Goal: Task Accomplishment & Management: Manage account settings

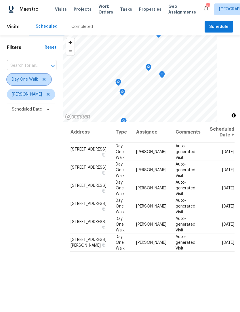
click at [46, 81] on icon at bounding box center [44, 79] width 5 height 5
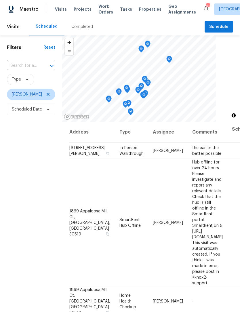
click at [39, 64] on input "text" at bounding box center [23, 65] width 32 height 9
type input "2957 mav"
click at [41, 79] on li "2957 Maverick Trl, Gainesville, GA 30507" at bounding box center [31, 79] width 48 height 10
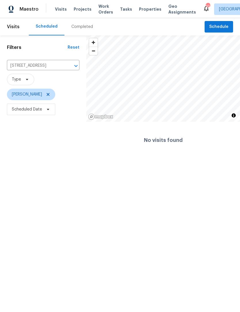
click at [71, 69] on button "Clear" at bounding box center [69, 66] width 8 height 8
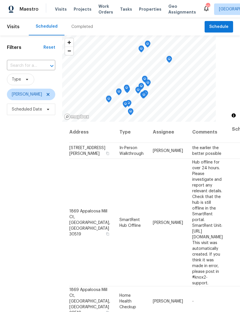
click at [33, 68] on input "text" at bounding box center [23, 65] width 32 height 9
type input "1210 a"
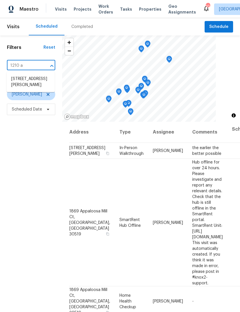
click at [38, 87] on li "[STREET_ADDRESS][PERSON_NAME]" at bounding box center [31, 82] width 48 height 16
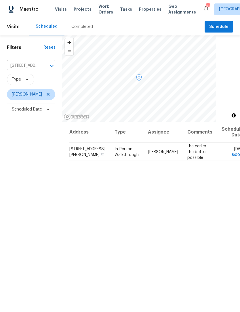
click at [0, 0] on icon at bounding box center [0, 0] width 0 height 0
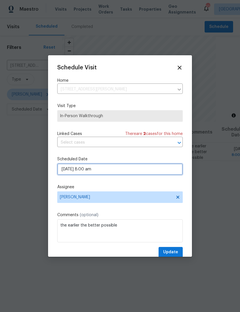
click at [89, 174] on input "08/22/2025 8:00 am" at bounding box center [120, 170] width 126 height 12
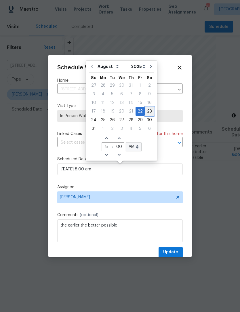
click at [149, 113] on div "23" at bounding box center [149, 111] width 9 height 8
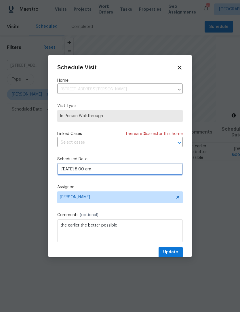
click at [115, 172] on input "08/23/2025 8:00 am" at bounding box center [120, 170] width 126 height 12
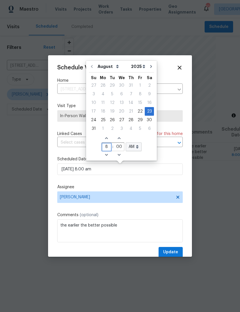
click at [109, 149] on input "8" at bounding box center [107, 147] width 10 height 8
click at [106, 156] on icon "Decrease hours (12hr clock)" at bounding box center [106, 155] width 5 height 5
type input "08/23/2025 7:00 am"
type input "7"
click at [105, 141] on span "Increase hours (12hr clock)" at bounding box center [107, 138] width 10 height 8
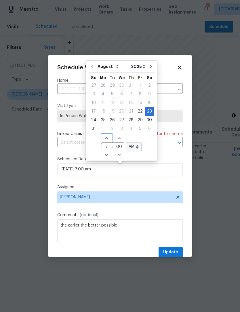
type input "08/23/2025 8:00 am"
type input "8"
click at [106, 138] on icon "Increase hours (12hr clock)" at bounding box center [106, 138] width 5 height 5
type input "08/23/2025 9:00 am"
type input "9"
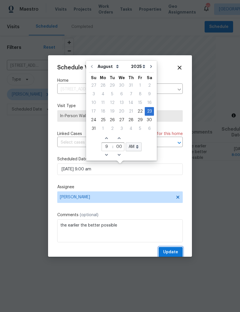
click at [174, 253] on span "Update" at bounding box center [170, 252] width 15 height 7
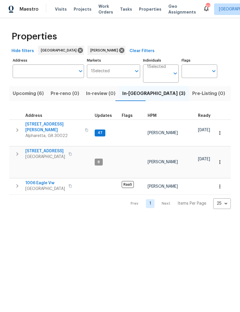
click at [57, 148] on span "[STREET_ADDRESS]" at bounding box center [45, 151] width 40 height 6
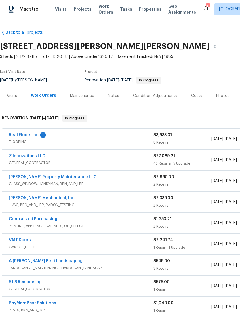
click at [30, 135] on link "Real Floors Inc" at bounding box center [24, 135] width 30 height 4
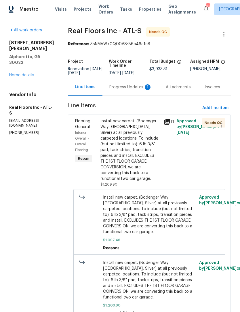
click at [142, 96] on div "Progress Updates 1" at bounding box center [131, 87] width 56 height 17
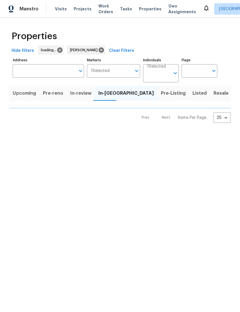
scroll to position [0, 0]
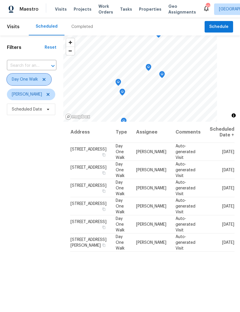
click at [46, 79] on icon at bounding box center [44, 79] width 5 height 5
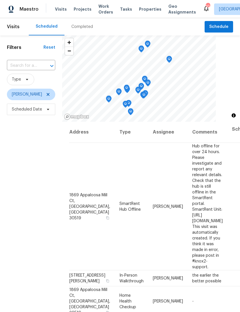
click at [33, 62] on input "text" at bounding box center [23, 65] width 32 height 9
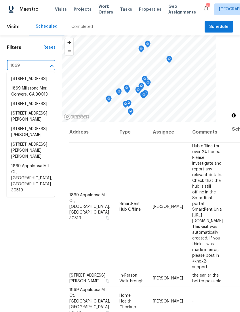
type input "1869 a"
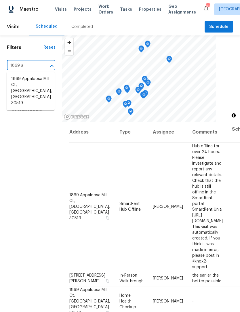
click at [37, 84] on li "1869 Appaloosa Mill Ct, [GEOGRAPHIC_DATA], [GEOGRAPHIC_DATA] 30519" at bounding box center [31, 91] width 48 height 34
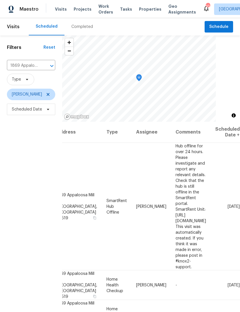
scroll to position [0, 42]
click at [0, 0] on div at bounding box center [0, 0] width 0 height 0
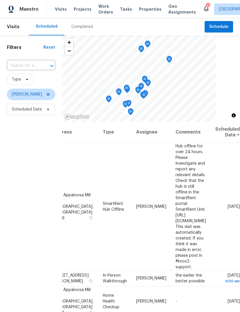
scroll to position [0, 55]
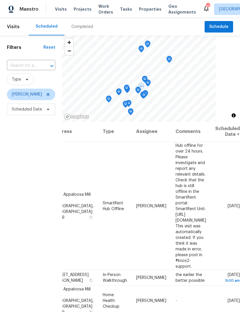
click at [0, 0] on icon at bounding box center [0, 0] width 0 height 0
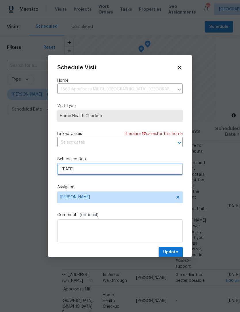
click at [90, 171] on input "8/23/2025" at bounding box center [120, 170] width 126 height 12
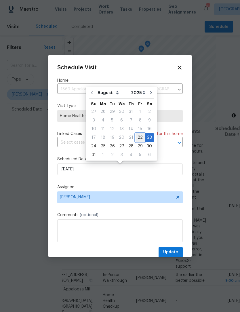
click at [138, 139] on div "22" at bounding box center [140, 138] width 9 height 8
type input "8/22/2025"
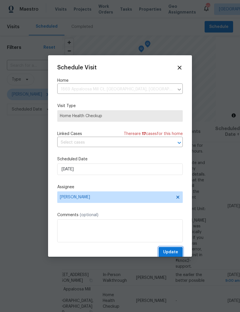
click at [177, 251] on span "Update" at bounding box center [170, 252] width 15 height 7
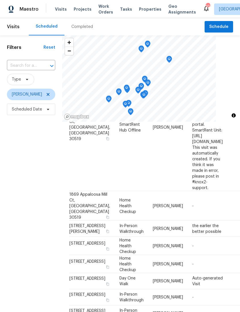
scroll to position [79, 0]
